Goal: Transaction & Acquisition: Book appointment/travel/reservation

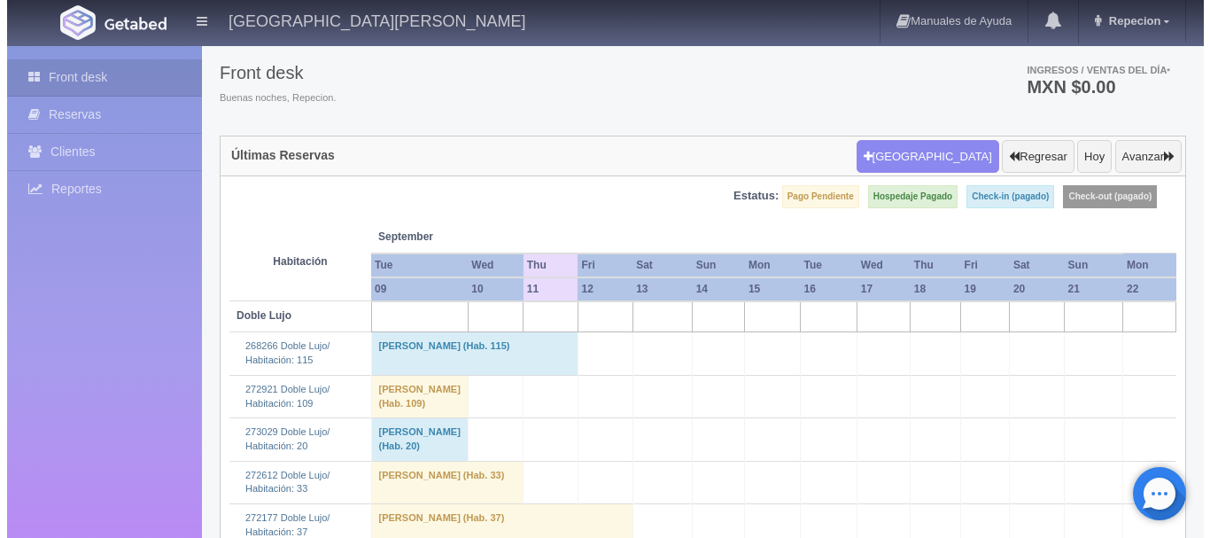
scroll to position [57, 0]
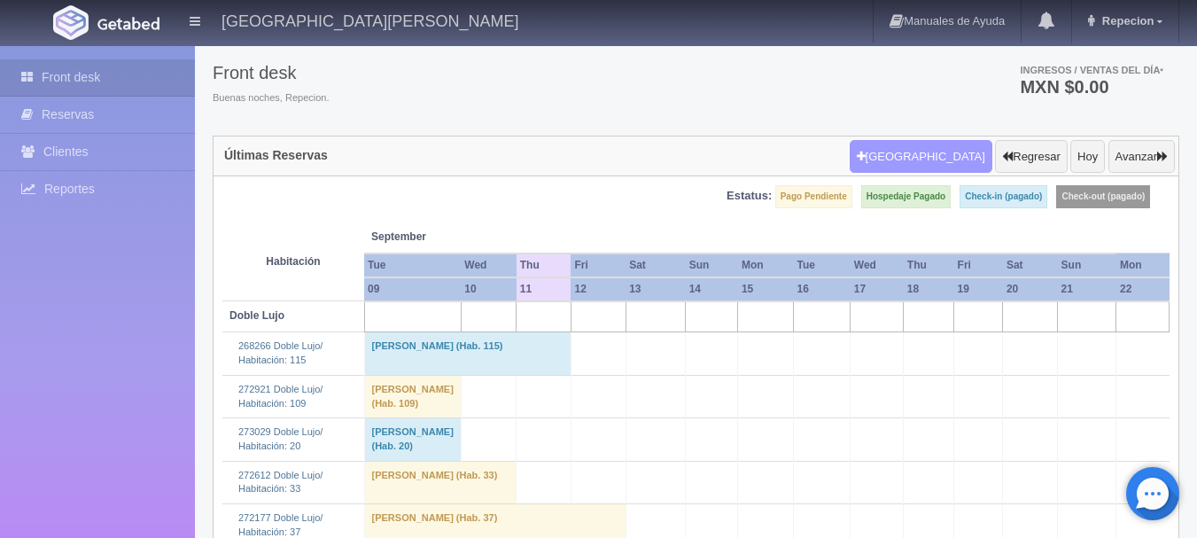
click at [940, 150] on button "[GEOGRAPHIC_DATA]" at bounding box center [921, 157] width 143 height 34
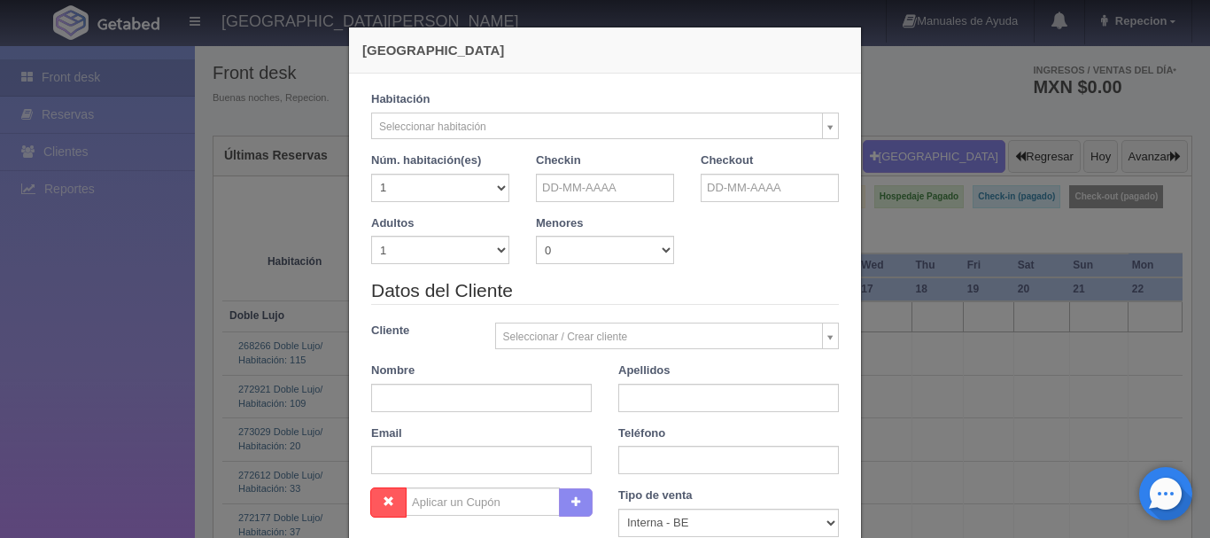
checkbox input "false"
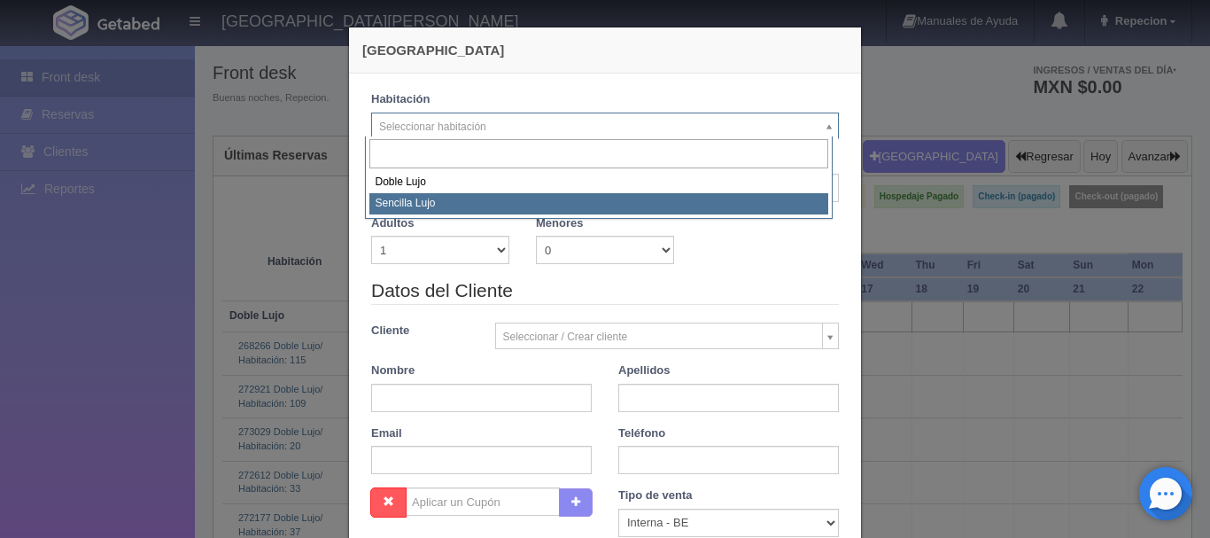
select select "576"
checkbox input "false"
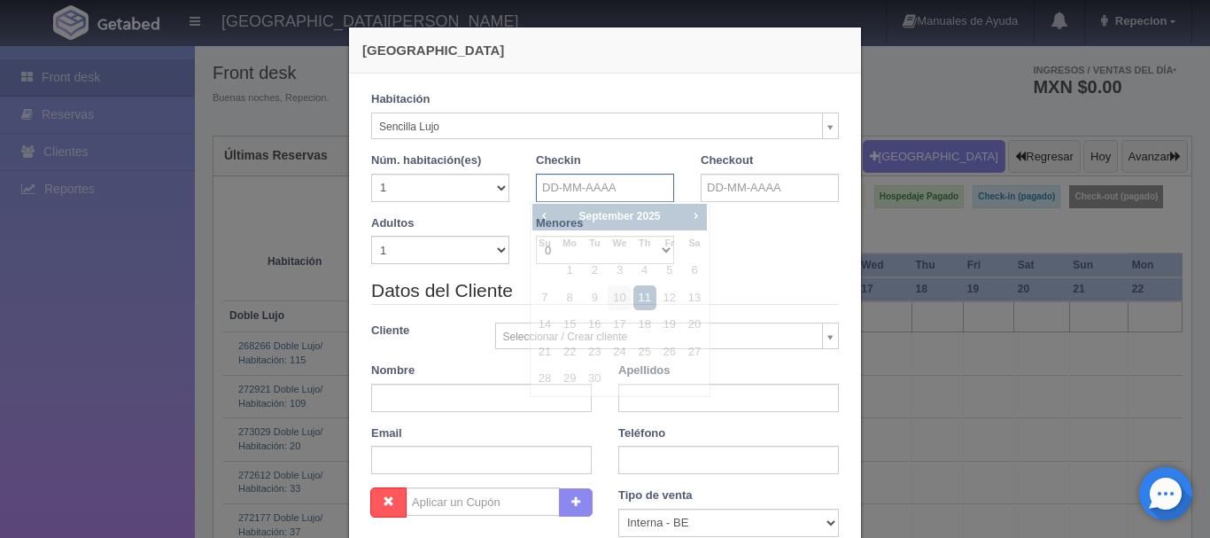
click at [583, 193] on input "text" at bounding box center [605, 188] width 138 height 28
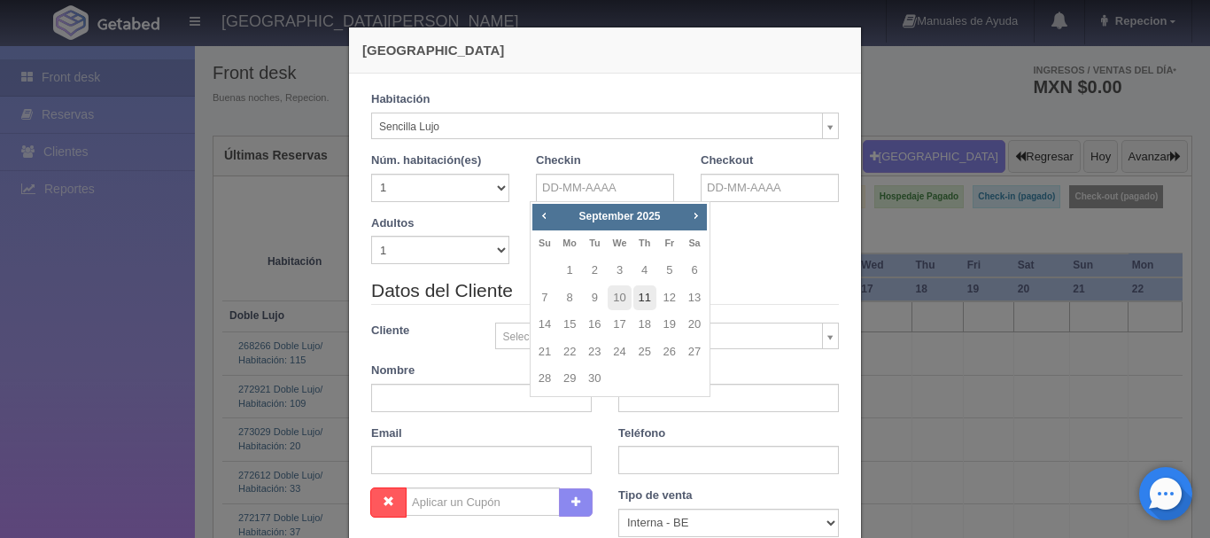
click at [651, 292] on link "11" at bounding box center [645, 298] width 23 height 26
type input "[DATE]"
checkbox input "false"
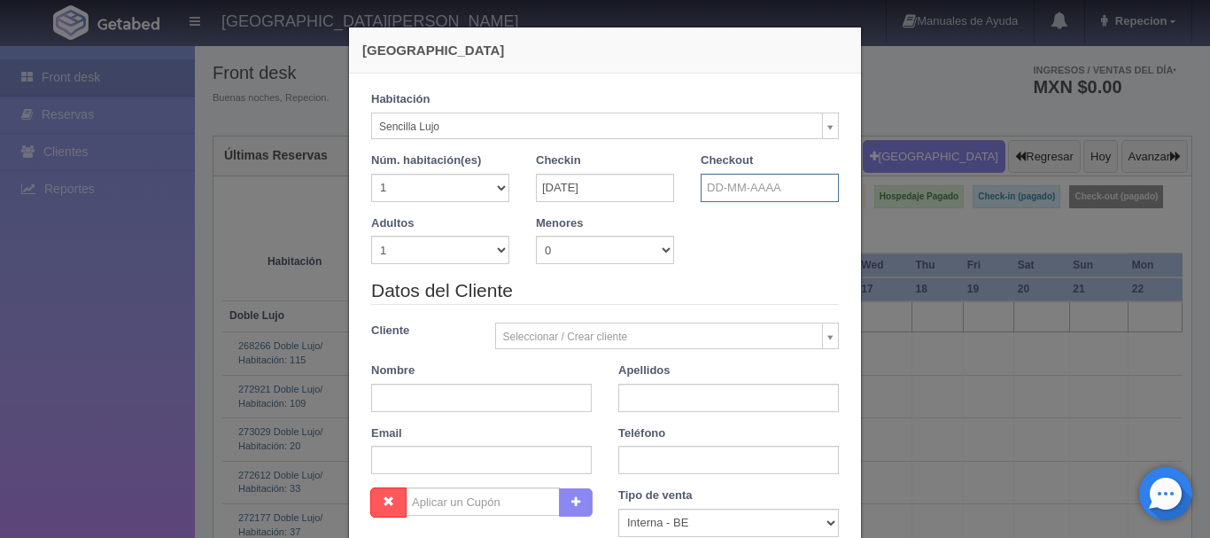
click at [719, 192] on input "text" at bounding box center [770, 188] width 138 height 28
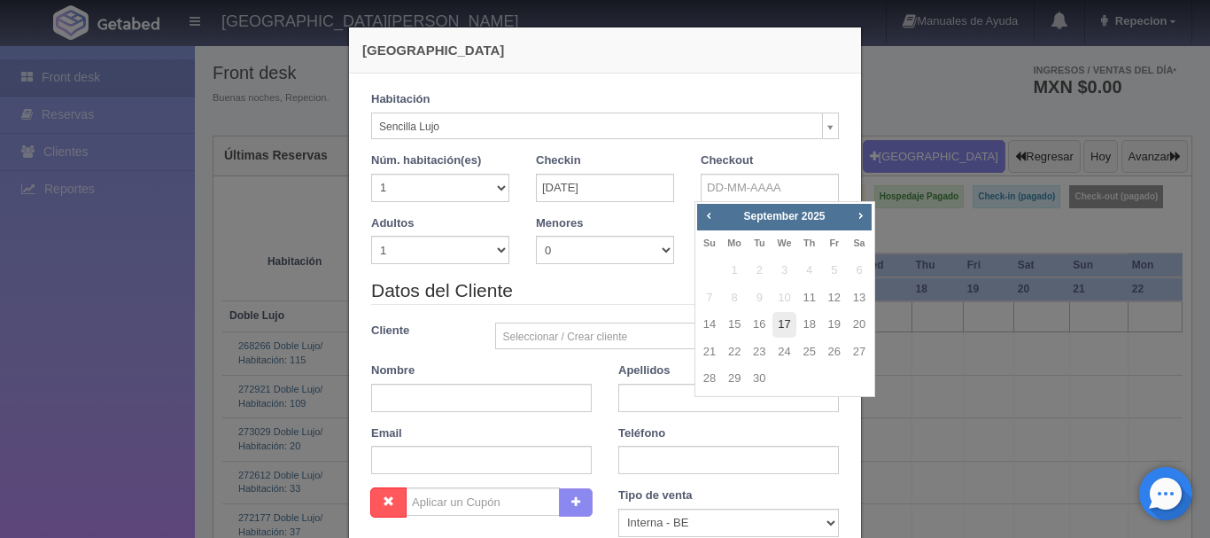
click at [791, 324] on link "17" at bounding box center [784, 325] width 23 height 26
type input "[DATE]"
checkbox input "false"
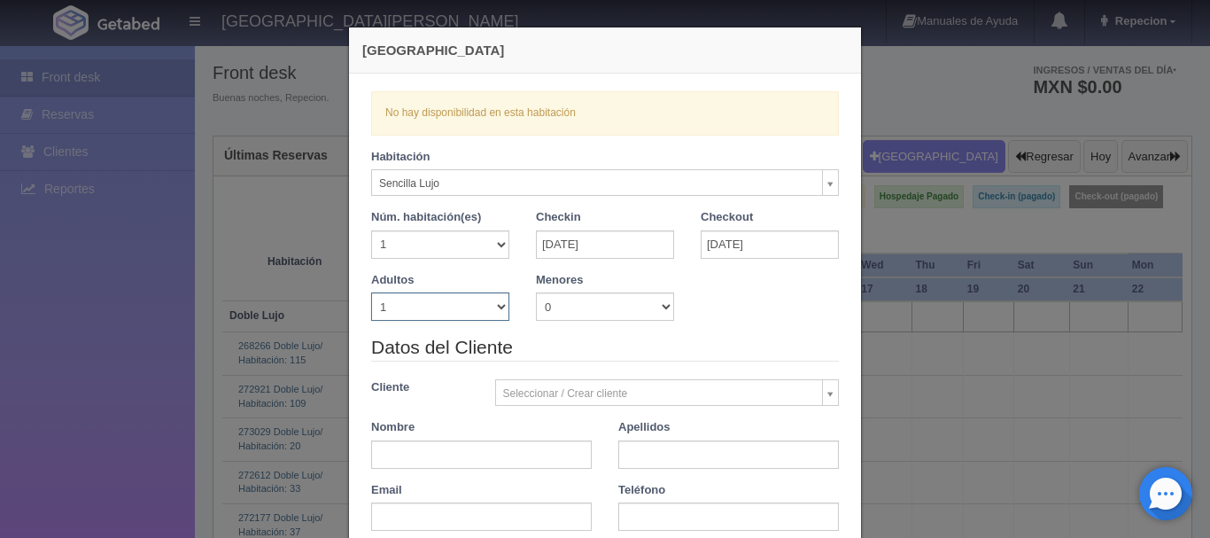
click at [490, 304] on select "1 2 3 4 5 6 7 8 9 10" at bounding box center [440, 306] width 138 height 28
select select "2"
click at [371, 292] on select "1 2 3 4 5 6 7 8 9 10" at bounding box center [440, 306] width 138 height 28
checkbox input "false"
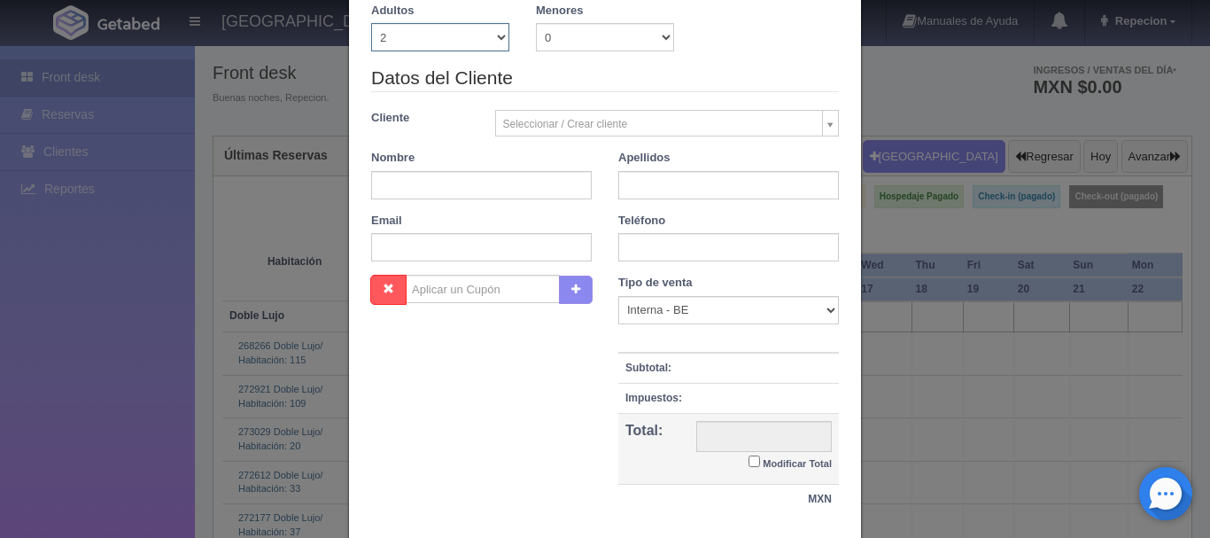
scroll to position [354, 0]
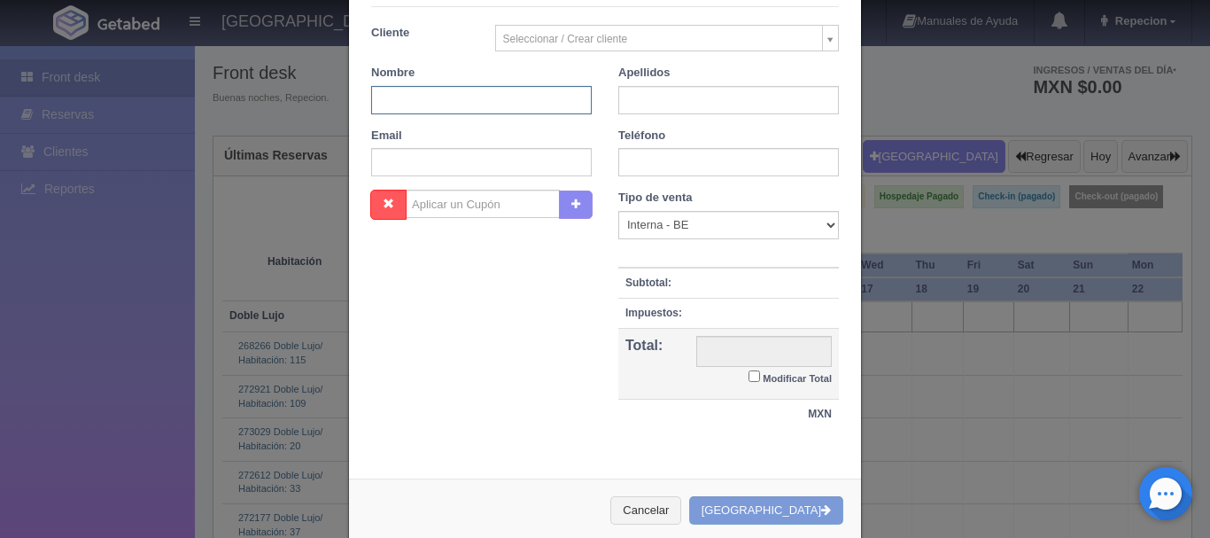
click at [519, 106] on input "text" at bounding box center [481, 100] width 221 height 28
type input "[PERSON_NAME]"
click at [629, 160] on input "text" at bounding box center [729, 162] width 221 height 28
type input "3331177828"
click at [771, 510] on div "Cancelar Crear Reserva" at bounding box center [605, 511] width 512 height 65
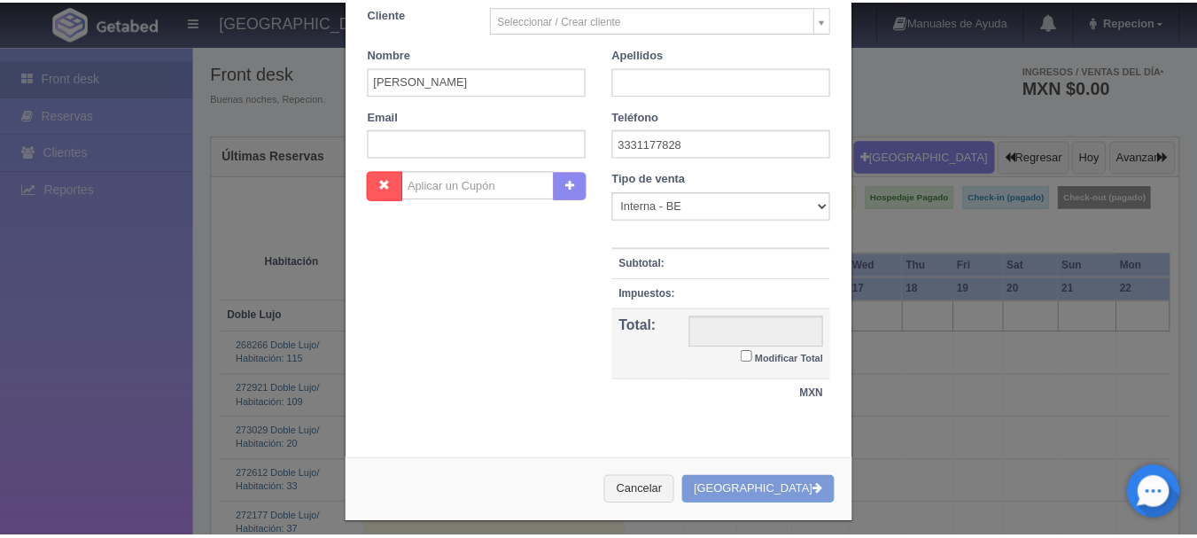
scroll to position [387, 0]
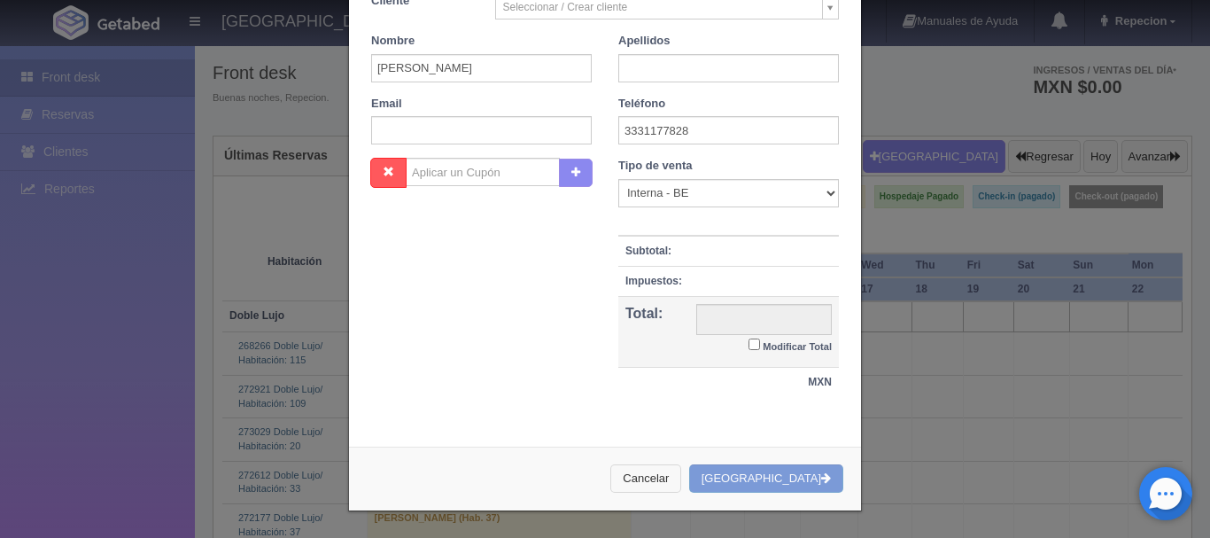
click at [681, 486] on button "Cancelar" at bounding box center [646, 478] width 71 height 29
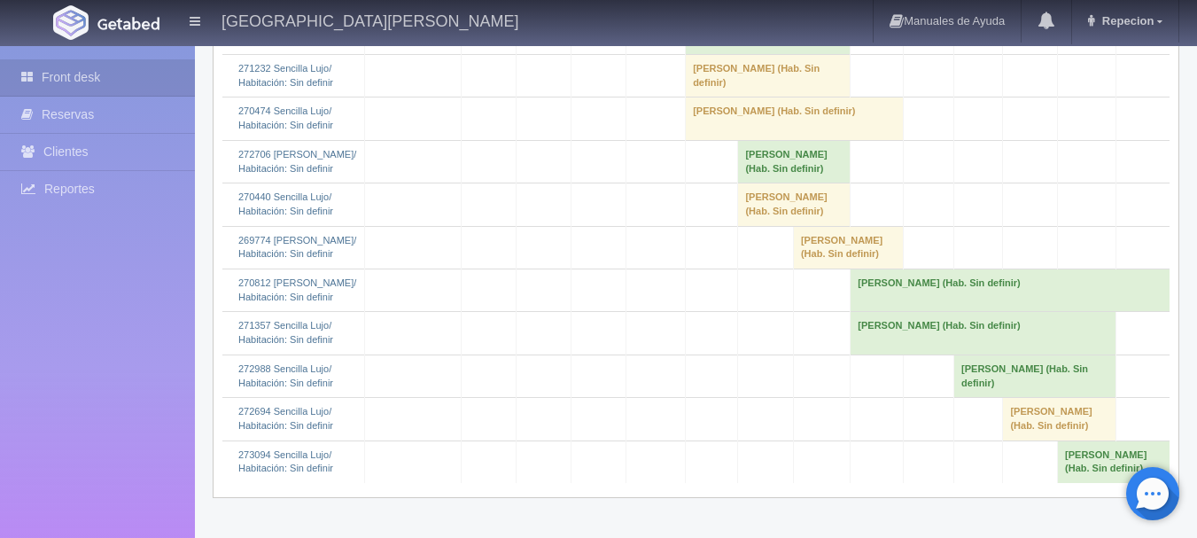
scroll to position [1918, 0]
